Goal: Check status

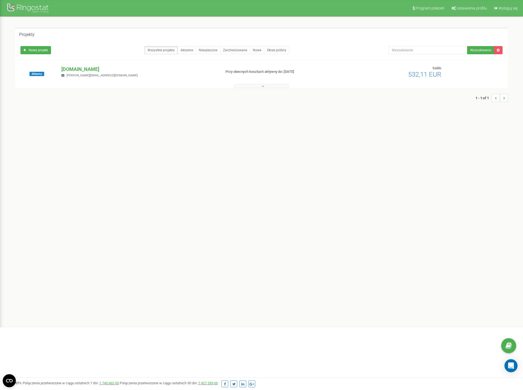
click at [88, 63] on div "Aktywny [DOMAIN_NAME] [PERSON_NAME][EMAIL_ADDRESS][DOMAIN_NAME] Przy obecnych k…" at bounding box center [261, 74] width 493 height 28
click at [84, 72] on p "[DOMAIN_NAME]" at bounding box center [138, 69] width 155 height 7
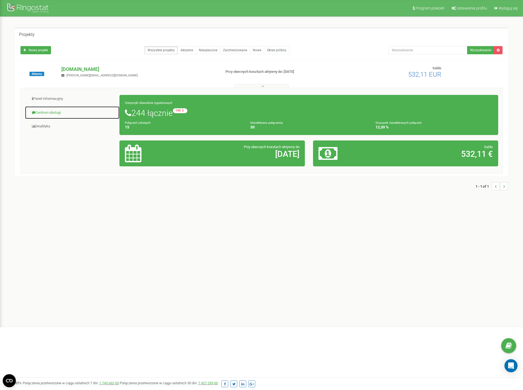
click at [70, 114] on link "Centrum obsługi" at bounding box center [72, 112] width 95 height 13
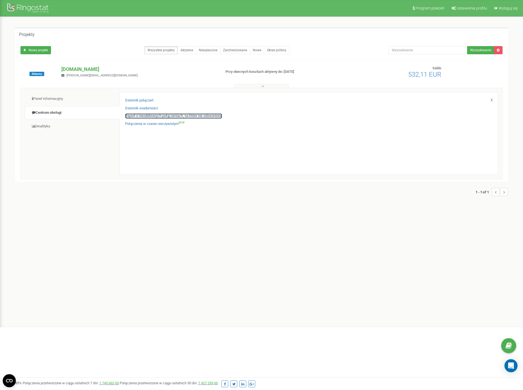
click at [159, 118] on link "Raport o nieodebranych połączeniach, na które nie odzwoniono" at bounding box center [173, 116] width 97 height 5
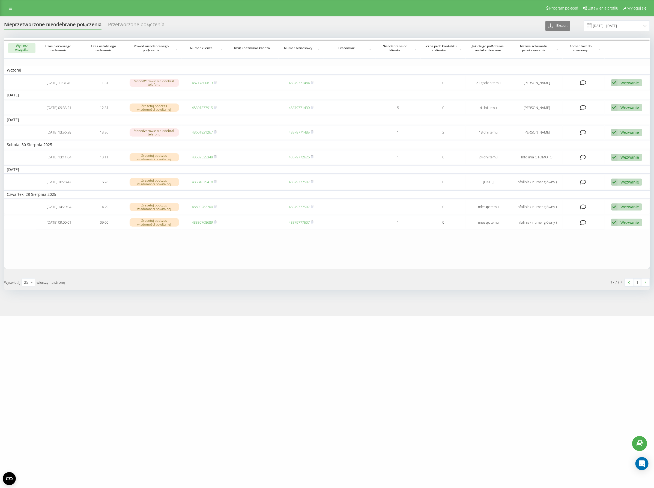
click at [370, 268] on table "Wczoraj 2025-09-22 11:31:45 11:31 Menedżerowie nie odebrali telefonu 4871780081…" at bounding box center [327, 153] width 646 height 231
